Goal: Task Accomplishment & Management: Manage account settings

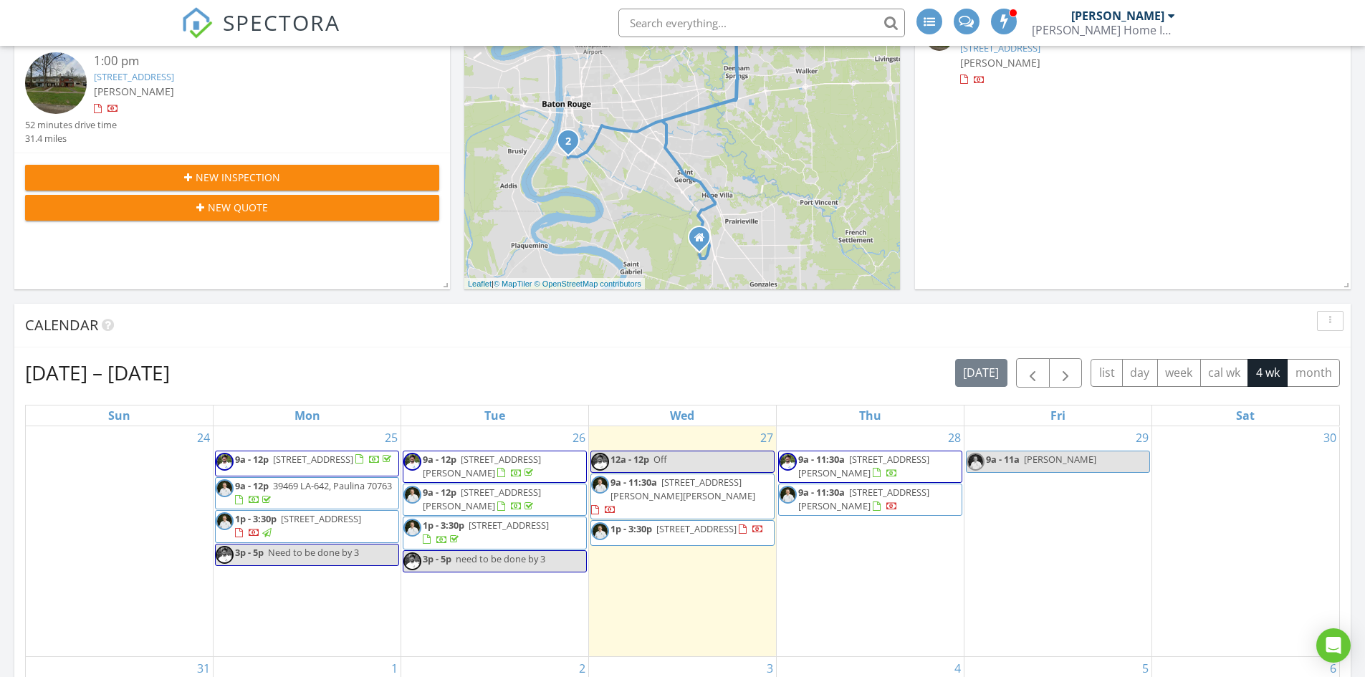
scroll to position [358, 0]
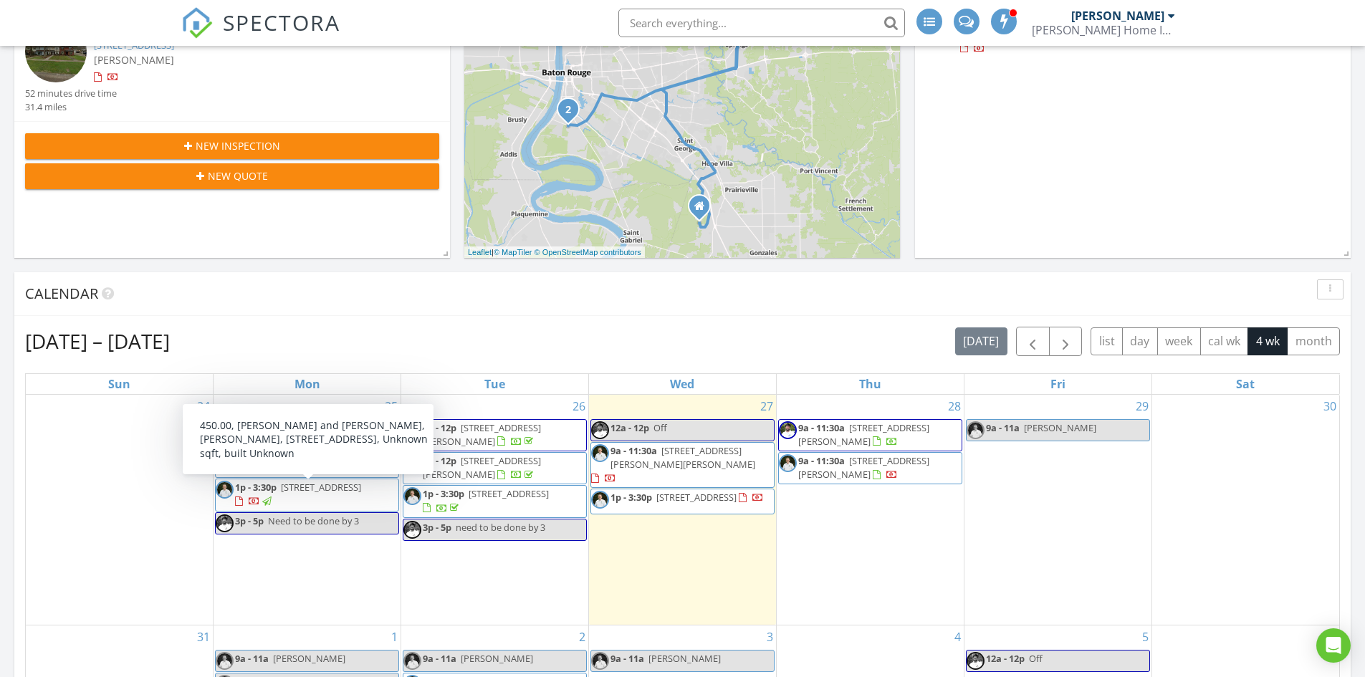
click at [244, 494] on span "1p - 3:30p" at bounding box center [256, 487] width 42 height 13
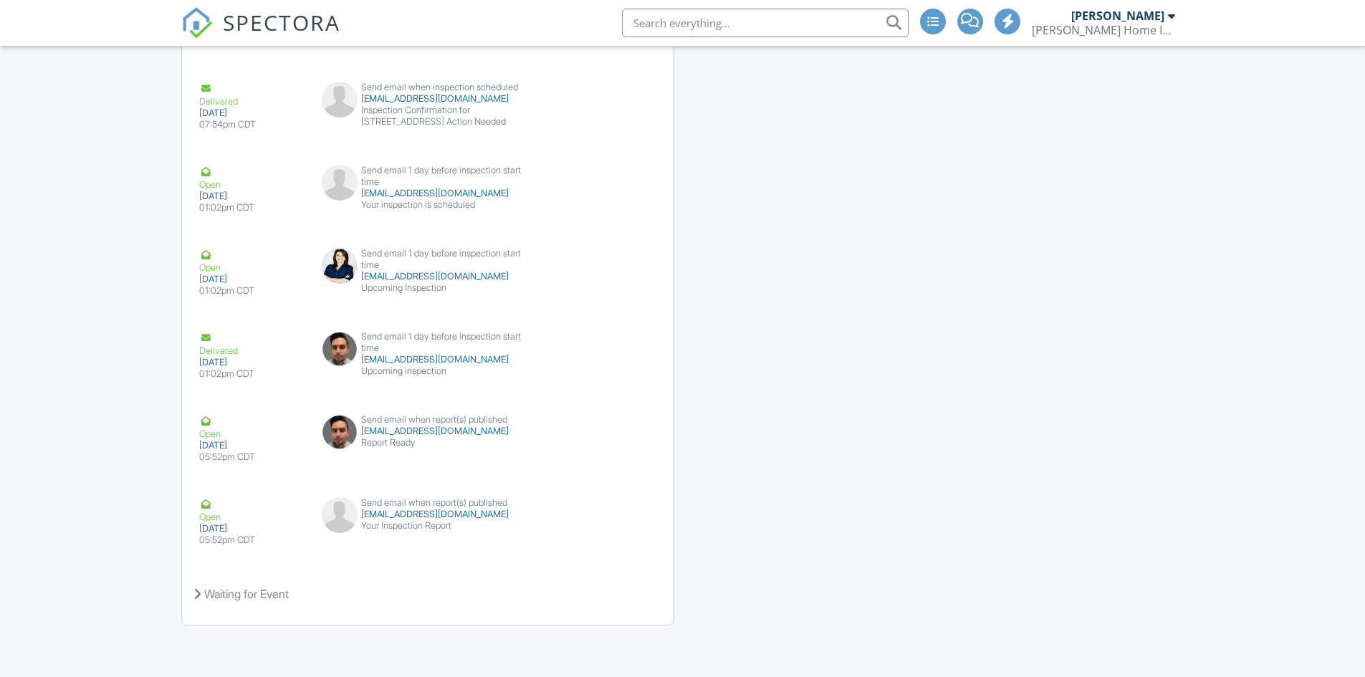
drag, startPoint x: 116, startPoint y: 530, endPoint x: 118, endPoint y: 515, distance: 15.2
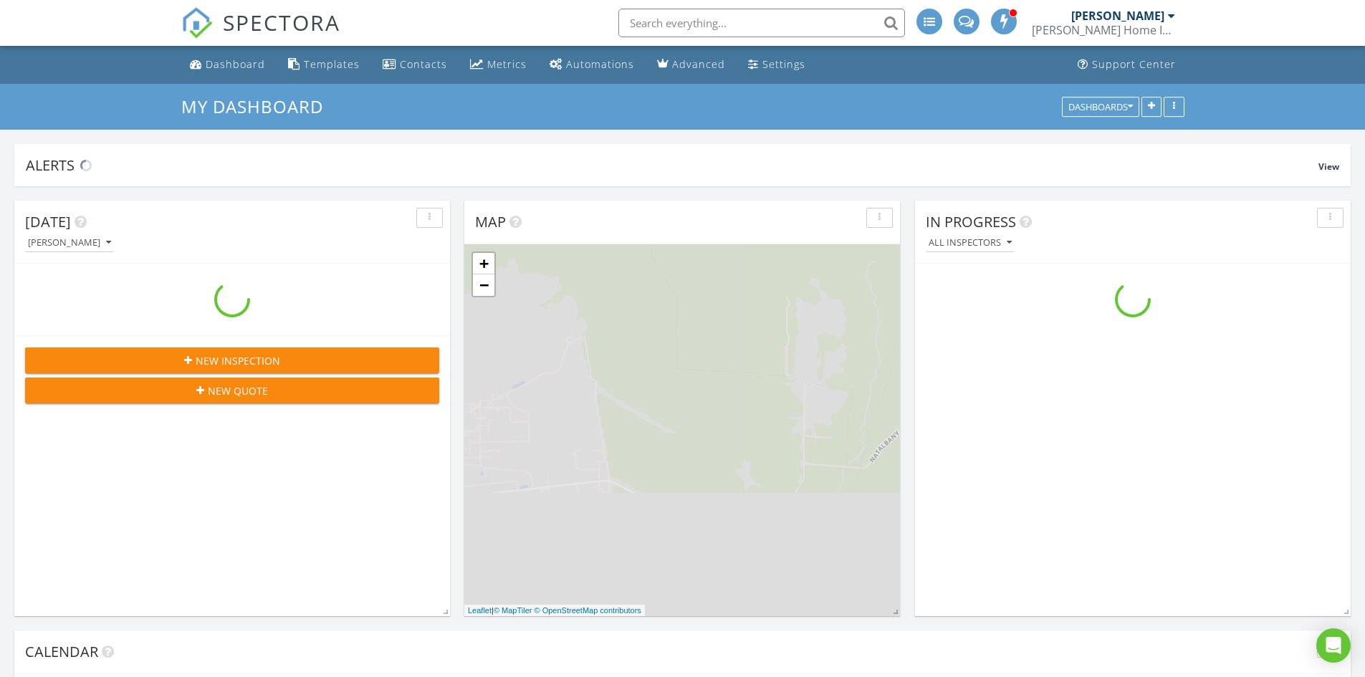
scroll to position [1326, 1387]
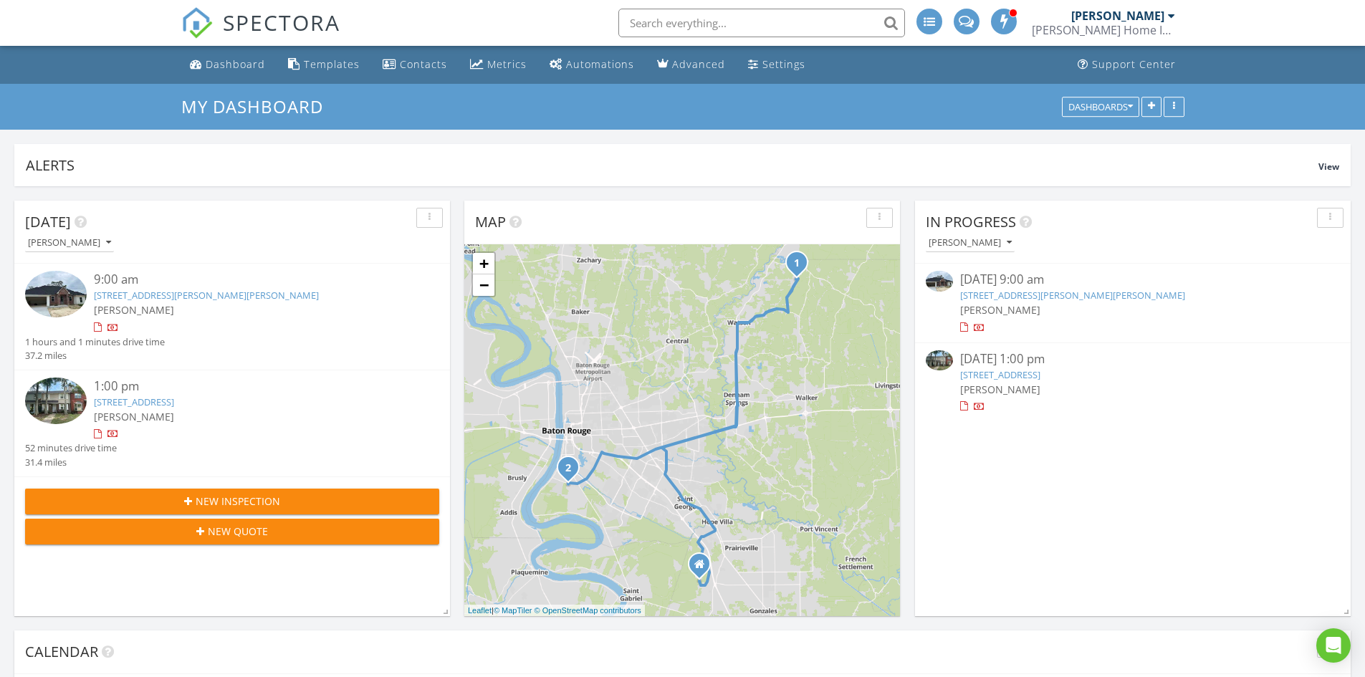
click at [249, 293] on link "[STREET_ADDRESS][PERSON_NAME][PERSON_NAME]" at bounding box center [206, 295] width 225 height 13
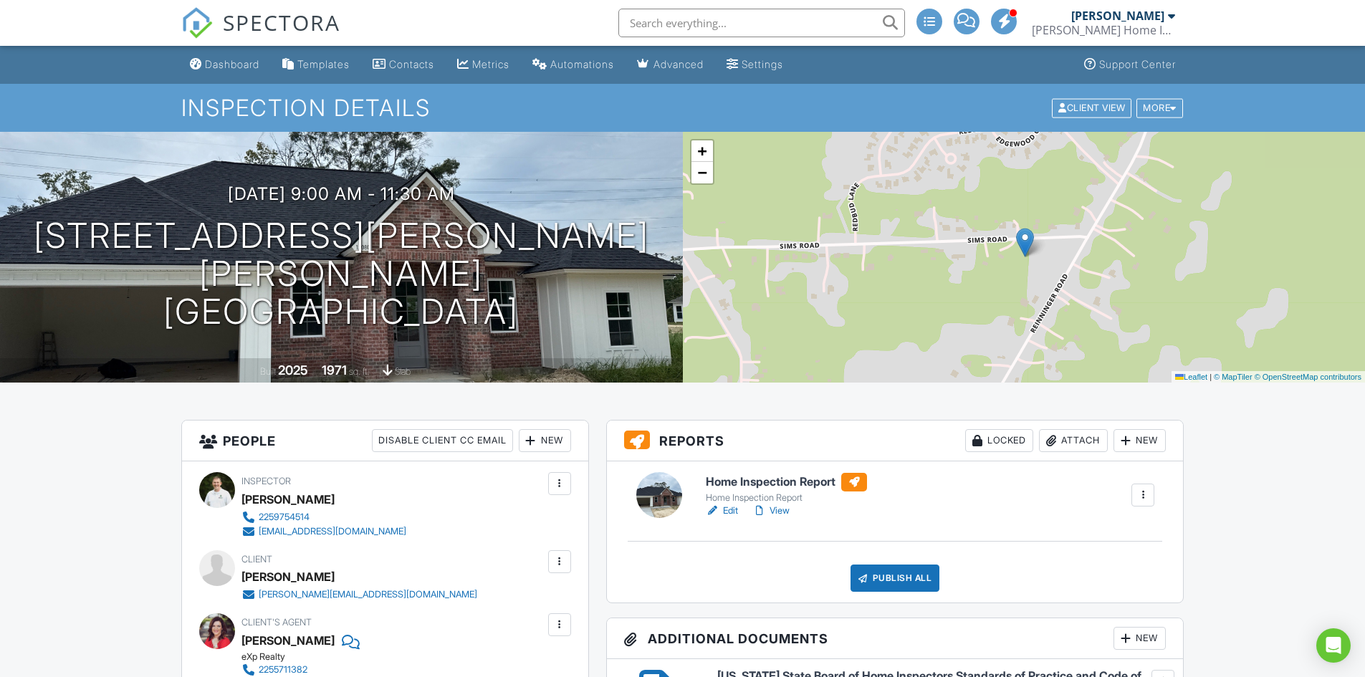
click at [750, 483] on h6 "Home Inspection Report" at bounding box center [786, 482] width 161 height 19
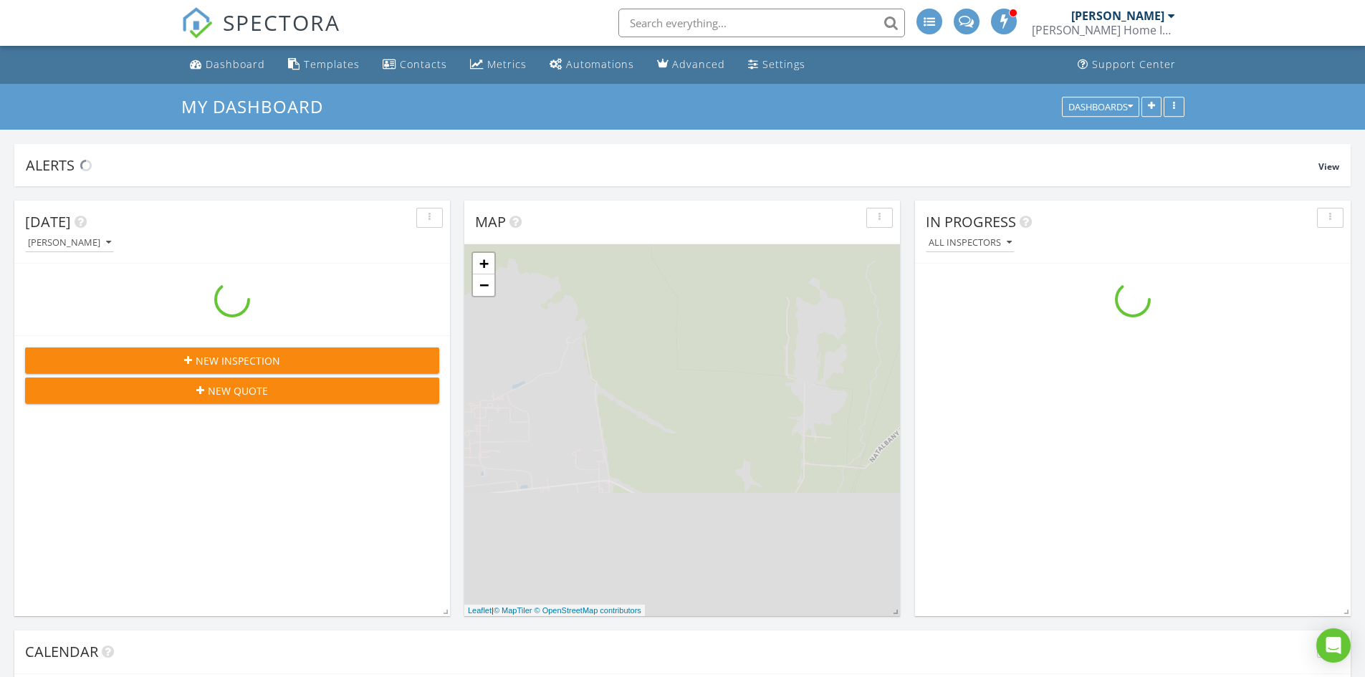
scroll to position [1326, 1387]
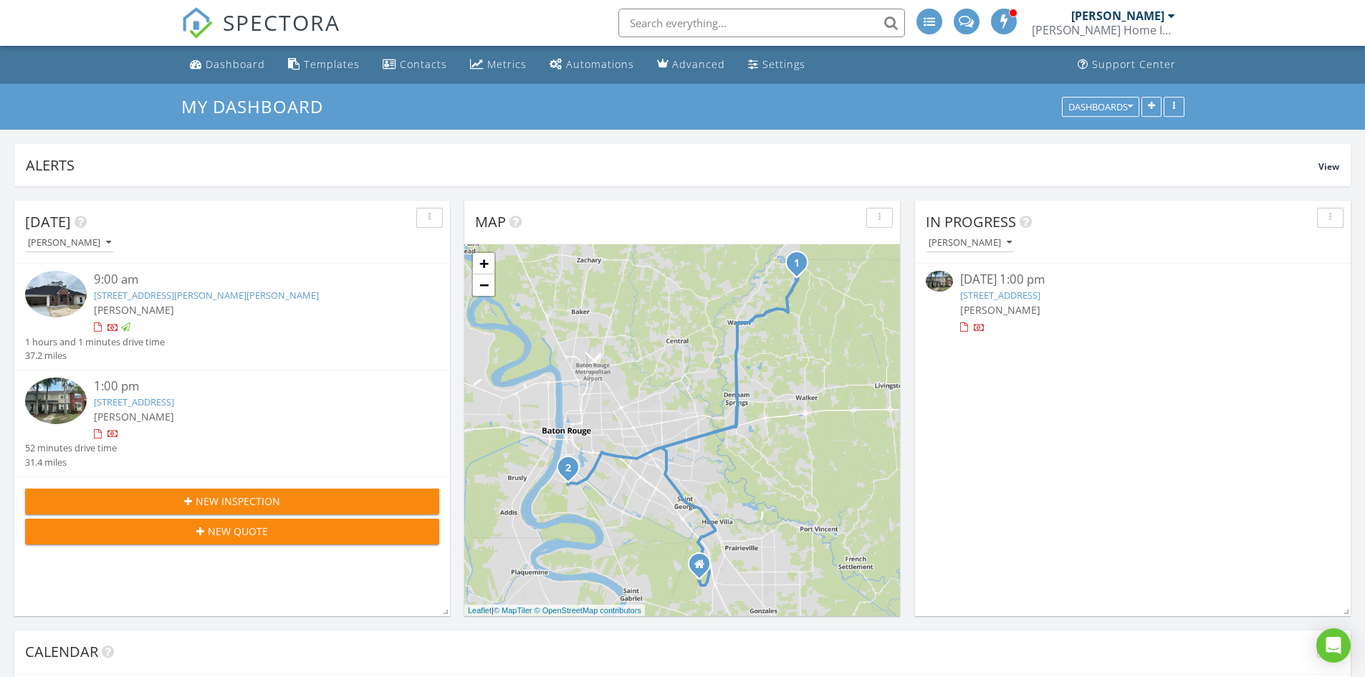
click at [174, 404] on link "[STREET_ADDRESS]" at bounding box center [134, 402] width 80 height 13
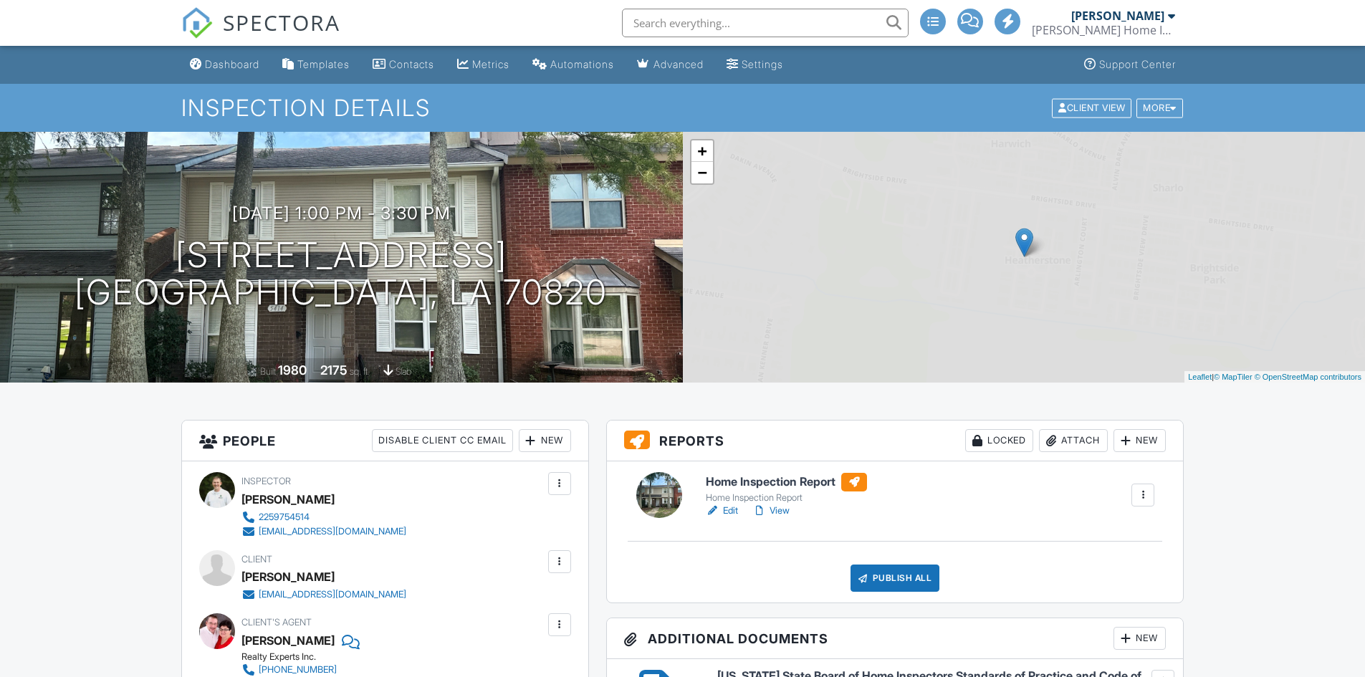
click at [786, 479] on h6 "Home Inspection Report" at bounding box center [786, 482] width 161 height 19
